Goal: Register for event/course

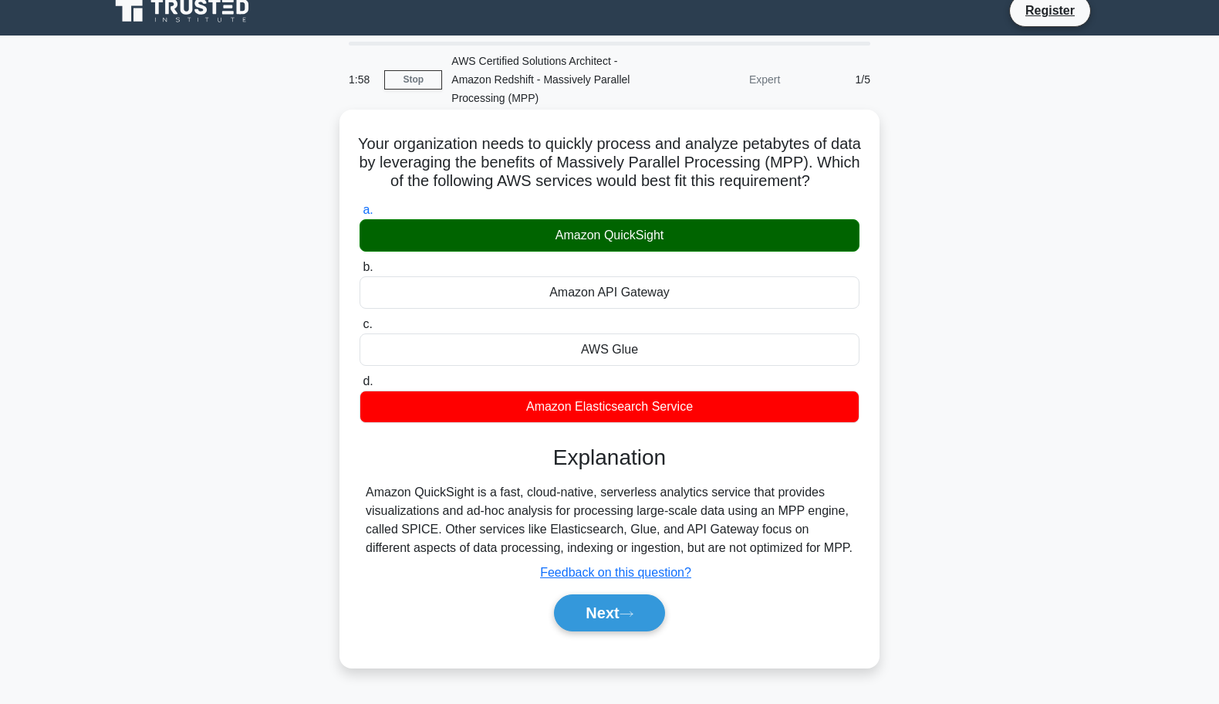
click at [787, 471] on h3 "Explanation" at bounding box center [609, 457] width 481 height 26
click at [647, 631] on button "Next" at bounding box center [609, 612] width 110 height 37
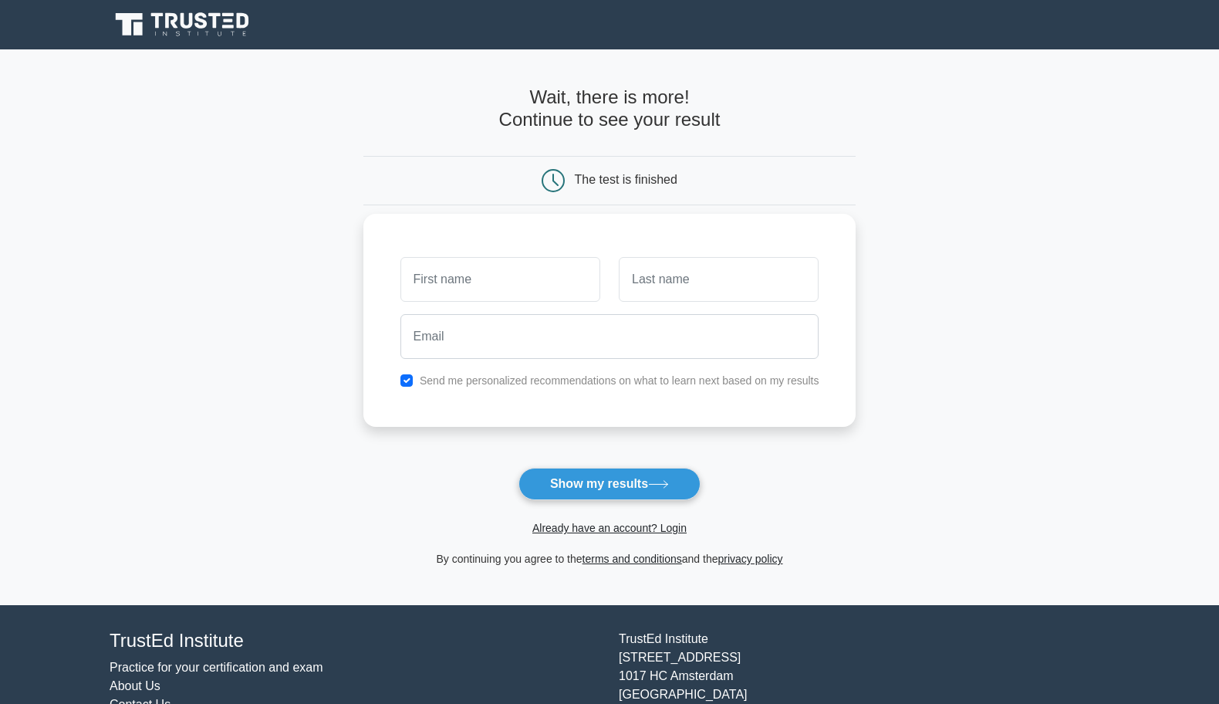
click at [549, 299] on input "text" at bounding box center [500, 279] width 200 height 45
type input "Haobo"
click at [309, 204] on main "Wait, there is more! Continue to see your result The test is finished Haobo" at bounding box center [609, 327] width 1219 height 556
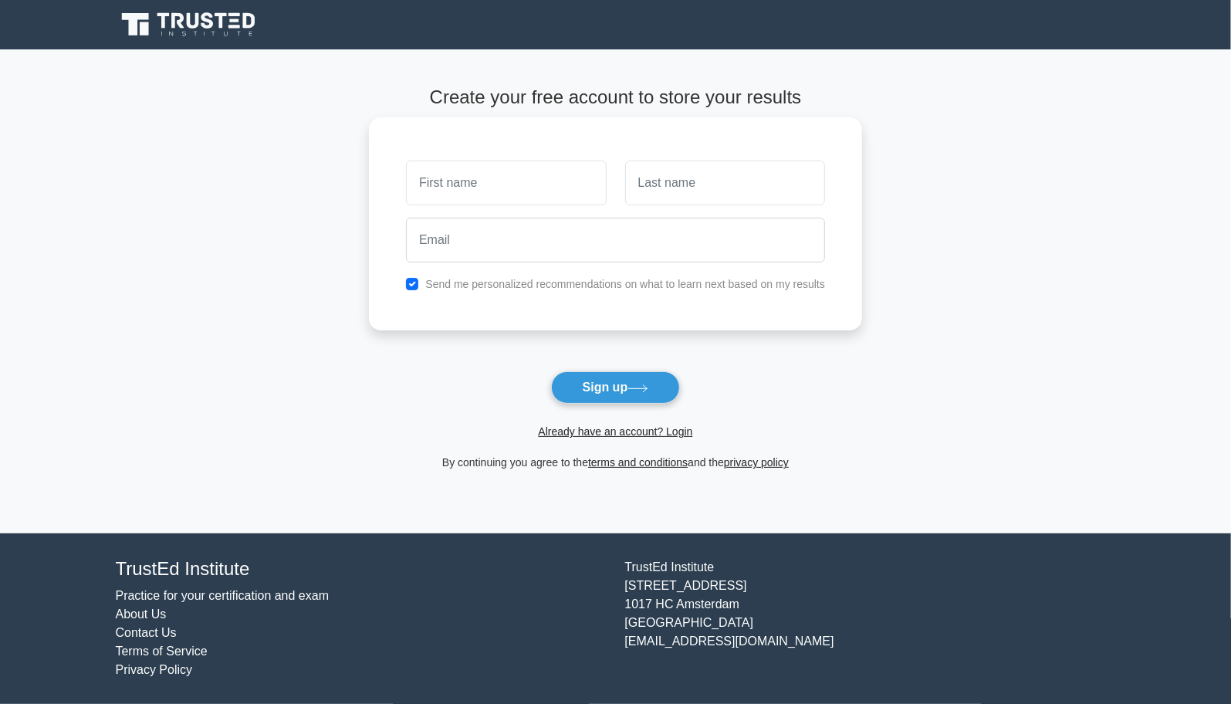
click at [446, 180] on input "text" at bounding box center [506, 182] width 200 height 45
type input "Haobo"
click at [179, 120] on main "Create your free account to store your results Haobo Send me personalized recom…" at bounding box center [615, 291] width 1231 height 484
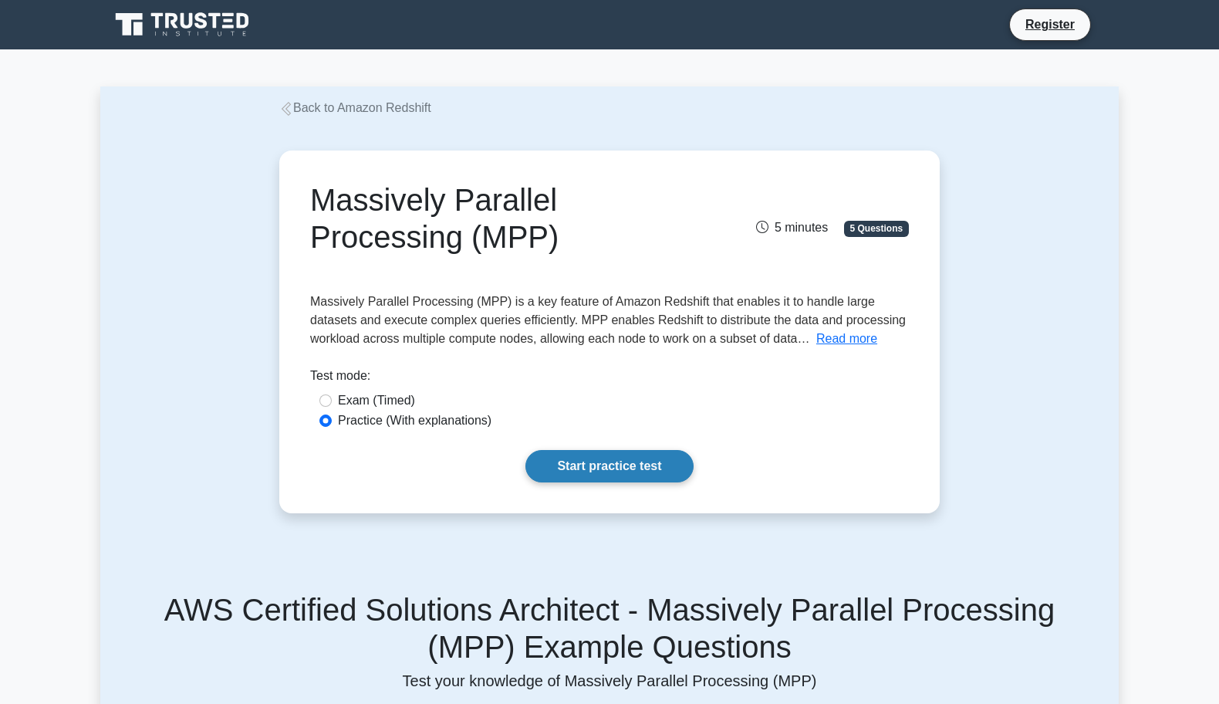
click at [613, 471] on link "Start practice test" at bounding box center [608, 466] width 167 height 32
